Goal: Information Seeking & Learning: Learn about a topic

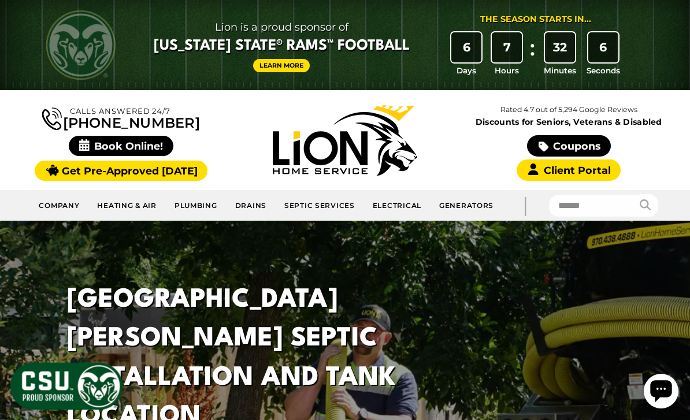
click at [319, 204] on link "Septic Services" at bounding box center [320, 205] width 88 height 21
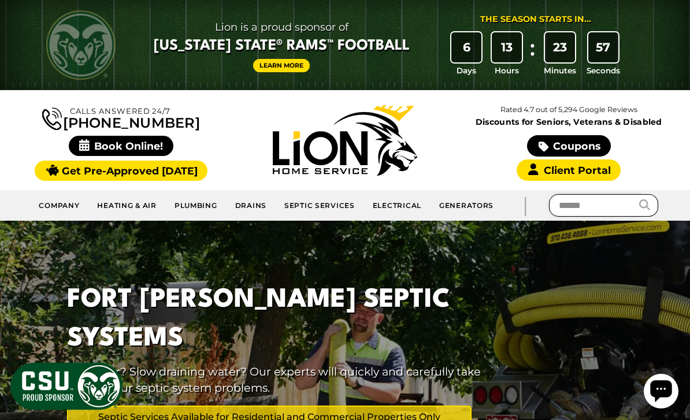
click at [579, 201] on input "text" at bounding box center [595, 205] width 92 height 23
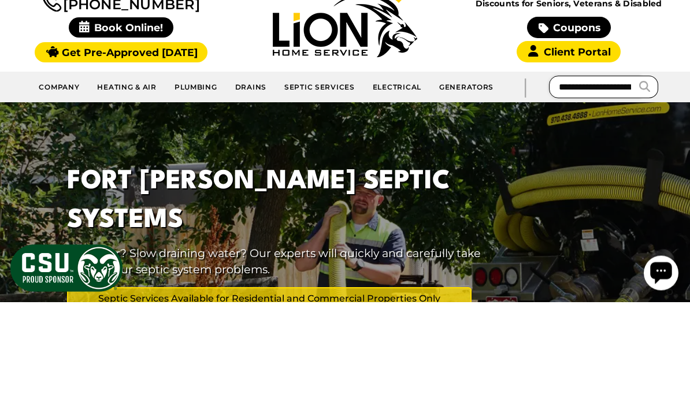
type input "**********"
click at [647, 194] on button "submit" at bounding box center [649, 205] width 19 height 23
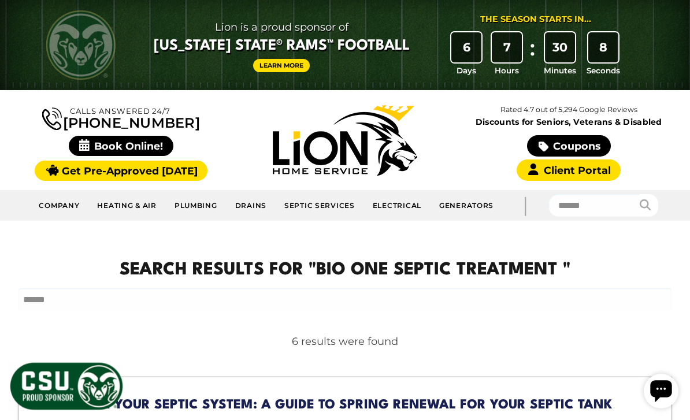
click at [647, 87] on div "Lion is a proud sponsor of Colorado State® Rams™ Football Learn More The Season…" at bounding box center [345, 45] width 636 height 90
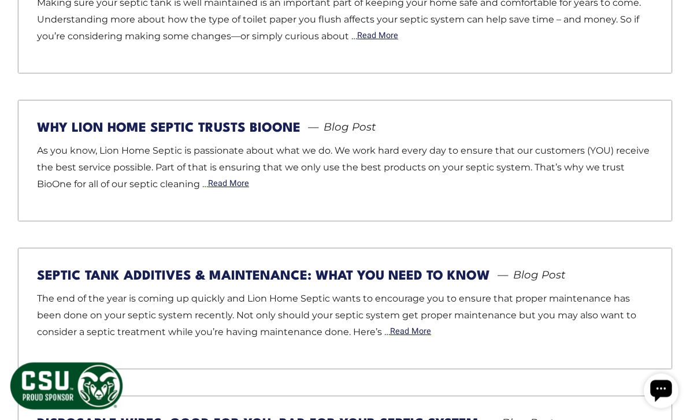
scroll to position [589, 0]
click at [226, 180] on link "Read More" at bounding box center [228, 184] width 41 height 8
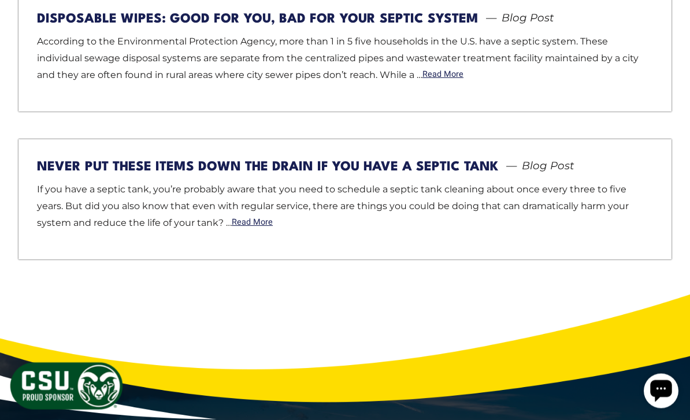
scroll to position [995, 0]
click at [232, 219] on link "Read More" at bounding box center [252, 223] width 41 height 8
